Goal: Information Seeking & Learning: Learn about a topic

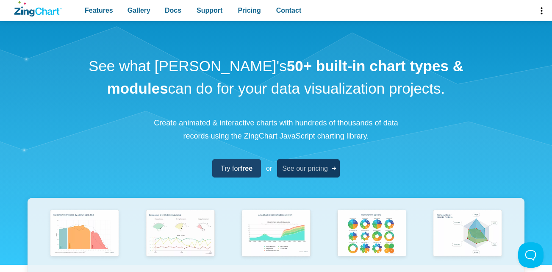
click at [325, 176] on link "See our pricing" at bounding box center [308, 168] width 63 height 18
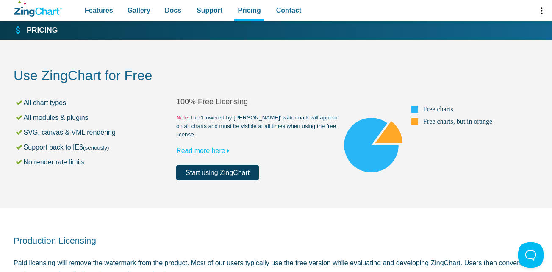
scroll to position [238, 0]
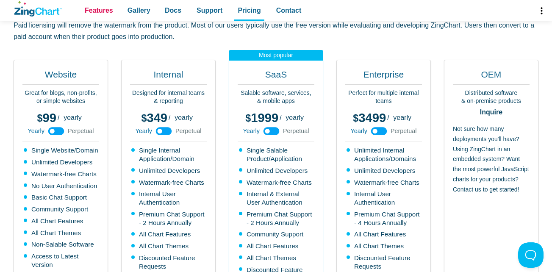
click at [100, 10] on span "Features" at bounding box center [99, 10] width 28 height 11
